Goal: Information Seeking & Learning: Learn about a topic

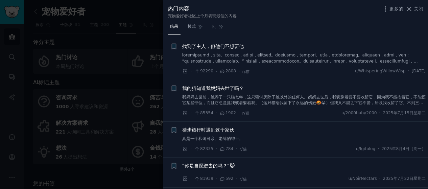
scroll to position [68, 0]
click at [367, 102] on font "我妈妈去世前，她养了一只猫七年，这只猫讨厌除了她以外的任何人。妈妈去世后，我犹豫着要不要收留它，因为我不能抱着它，不能摸它某些部位，而且它总是抓我或者躲着我。…" at bounding box center [303, 108] width 243 height 28
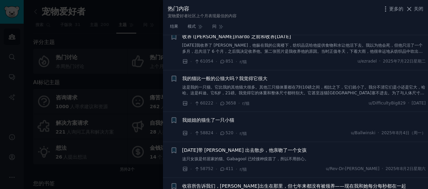
scroll to position [1058, 0]
click at [413, 8] on button "关闭" at bounding box center [414, 8] width 18 height 7
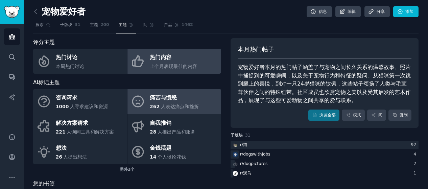
click at [198, 98] on link "痛苦与愤怒 262 人表达痛点和挫折" at bounding box center [174, 101] width 94 height 25
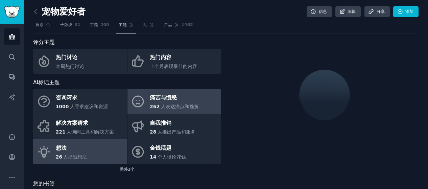
click at [84, 157] on font "人提出想法" at bounding box center [75, 156] width 24 height 5
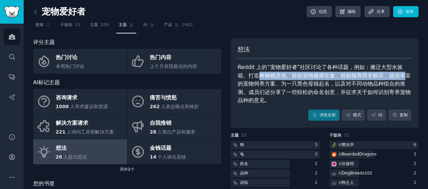
drag, startPoint x: 249, startPoint y: 76, endPoint x: 393, endPoint y: 77, distance: 143.9
click at [393, 77] on font "Reddit 上的“宠物爱好者”社区讨论了各种话题，例如：搬迁大型水族箱、打造树栖栖息地、鼓励宠物健康饮食、鼓励领养而非购买、提供丰富的宠物饲养方案、为一只黑…" at bounding box center [323, 84] width 173 height 40
click at [260, 82] on font "Reddit 上的“宠物爱好者”社区讨论了各种话题，例如：搬迁大型水族箱、打造树栖栖息地、鼓励宠物健康饮食、鼓励领养而非购买、提供丰富的宠物饲养方案、为一只黑…" at bounding box center [323, 84] width 173 height 40
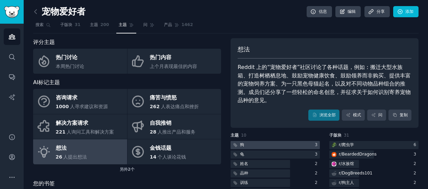
click at [253, 147] on div at bounding box center [274, 145] width 89 height 8
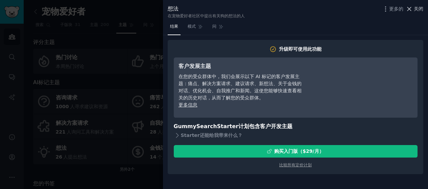
click at [414, 10] on font "关闭" at bounding box center [417, 8] width 9 height 5
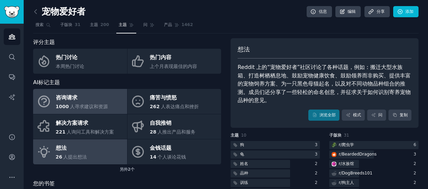
click at [91, 101] on div "咨询请求" at bounding box center [82, 98] width 52 height 11
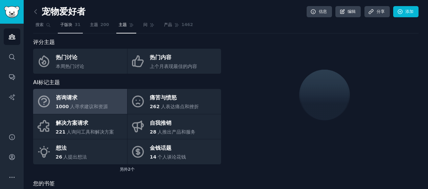
click at [69, 25] on font "子版块" at bounding box center [66, 24] width 12 height 5
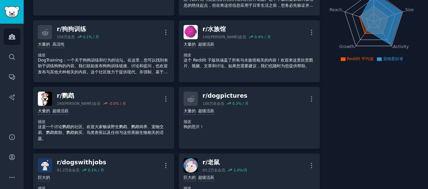
scroll to position [101, 0]
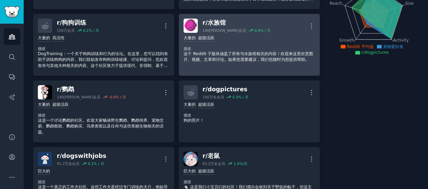
click at [239, 54] on font "这个 Reddit 子版块涵盖了所有与水族馆相关的内容！欢迎来这里欣赏图片、视频、文章和讨论。如果您需要建议，我们也随时为您提供帮助。" at bounding box center [247, 56] width 129 height 11
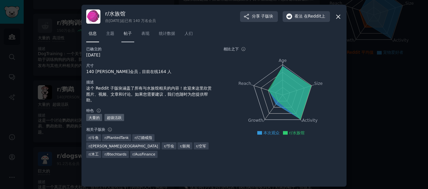
click at [126, 35] on font "帖子" at bounding box center [128, 33] width 8 height 5
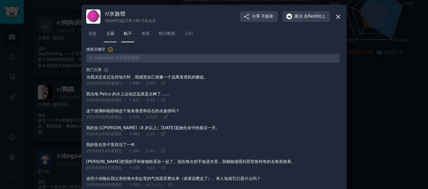
click at [112, 33] on font "主题" at bounding box center [110, 33] width 8 height 5
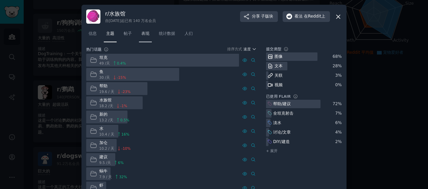
click at [150, 34] on link "表现" at bounding box center [145, 35] width 13 height 14
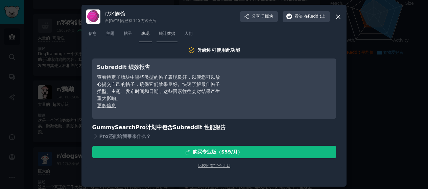
click at [162, 34] on font "统计数据" at bounding box center [167, 33] width 16 height 5
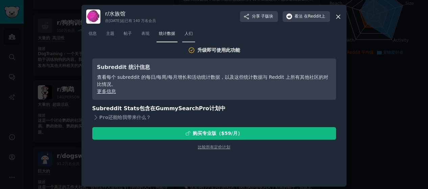
click at [188, 35] on font "人们" at bounding box center [188, 33] width 8 height 5
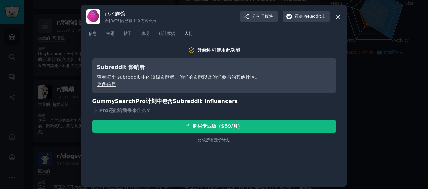
click at [334, 16] on icon at bounding box center [337, 16] width 7 height 7
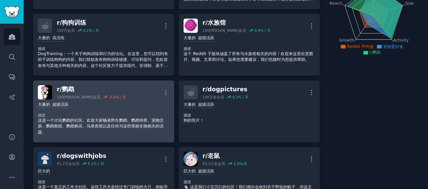
click at [130, 116] on dt "描述" at bounding box center [103, 115] width 131 height 5
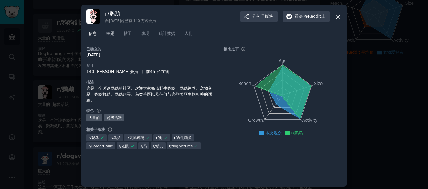
click at [111, 35] on font "主题" at bounding box center [110, 33] width 8 height 5
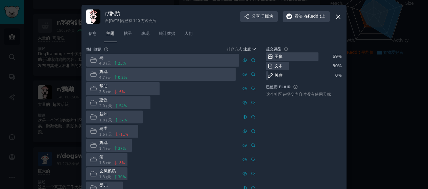
click at [101, 72] on font "鹦鹉" at bounding box center [103, 71] width 8 height 5
click at [103, 73] on font "鹦鹉" at bounding box center [103, 71] width 8 height 5
click at [155, 59] on div at bounding box center [162, 60] width 153 height 13
click at [125, 35] on font "帖子" at bounding box center [128, 33] width 8 height 5
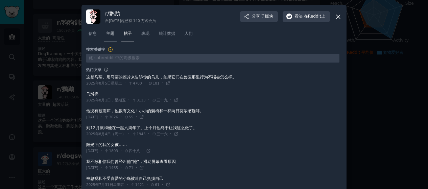
click at [109, 33] on font "主题" at bounding box center [110, 33] width 8 height 5
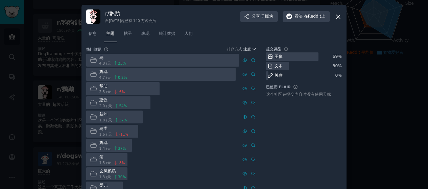
click at [106, 58] on div "鸟" at bounding box center [112, 58] width 27 height 6
click at [103, 58] on div "鸟" at bounding box center [112, 58] width 27 height 6
click at [100, 58] on font "鸟" at bounding box center [101, 57] width 4 height 5
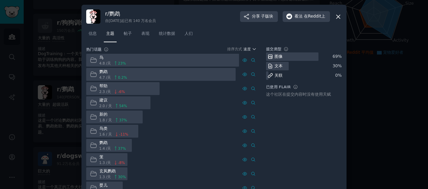
click at [91, 60] on icon at bounding box center [93, 59] width 7 height 7
click at [129, 59] on div at bounding box center [162, 60] width 153 height 13
click at [162, 59] on div at bounding box center [162, 60] width 153 height 13
click at [185, 59] on div at bounding box center [162, 60] width 153 height 13
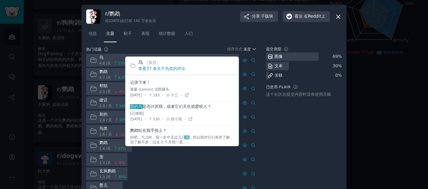
click at [165, 70] on font "鸟类" at bounding box center [169, 68] width 8 height 5
